Goal: Information Seeking & Learning: Learn about a topic

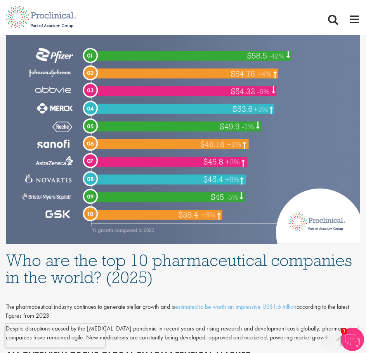
scroll to position [388, 0]
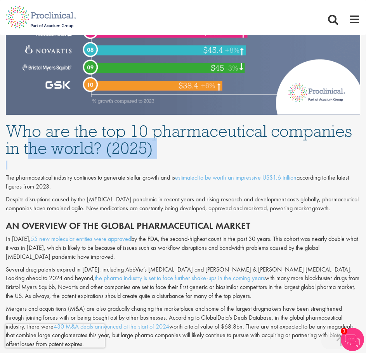
drag, startPoint x: 52, startPoint y: 157, endPoint x: 59, endPoint y: 164, distance: 9.9
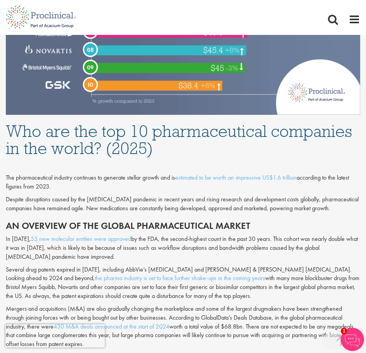
click at [10, 128] on h1 "Who are the top 10 pharmaceutical companies in the world? (2025)" at bounding box center [183, 140] width 354 height 34
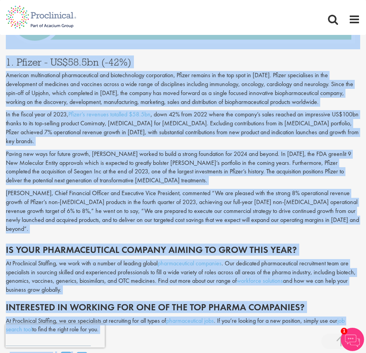
scroll to position [2849, 0]
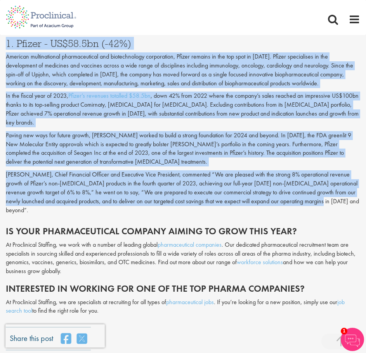
drag, startPoint x: 2, startPoint y: 129, endPoint x: 323, endPoint y: 149, distance: 321.3
copy div "Who are the top 10 pharmaceutical companies in the world? (2025) The pharmaceut…"
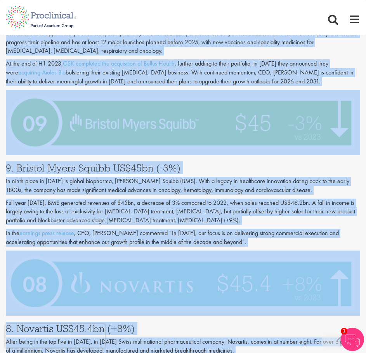
scroll to position [781, 0]
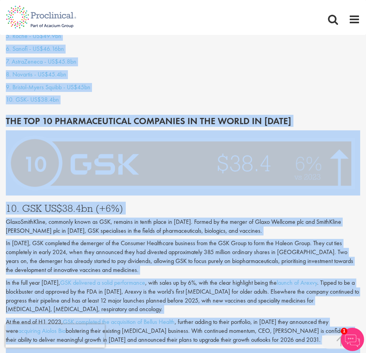
click at [178, 268] on p "In [DATE], GSK completed the demerger of the Consumer Healthcare business from …" at bounding box center [183, 256] width 354 height 35
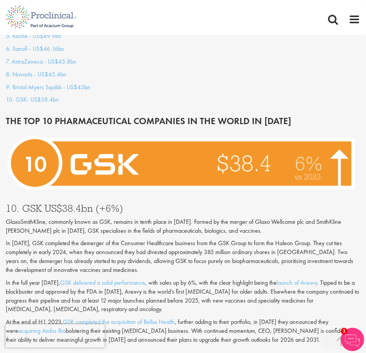
scroll to position [910, 0]
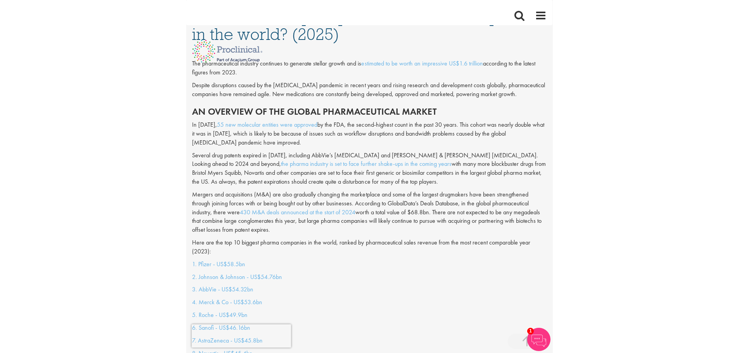
scroll to position [508, 0]
